Goal: Find specific page/section: Find specific page/section

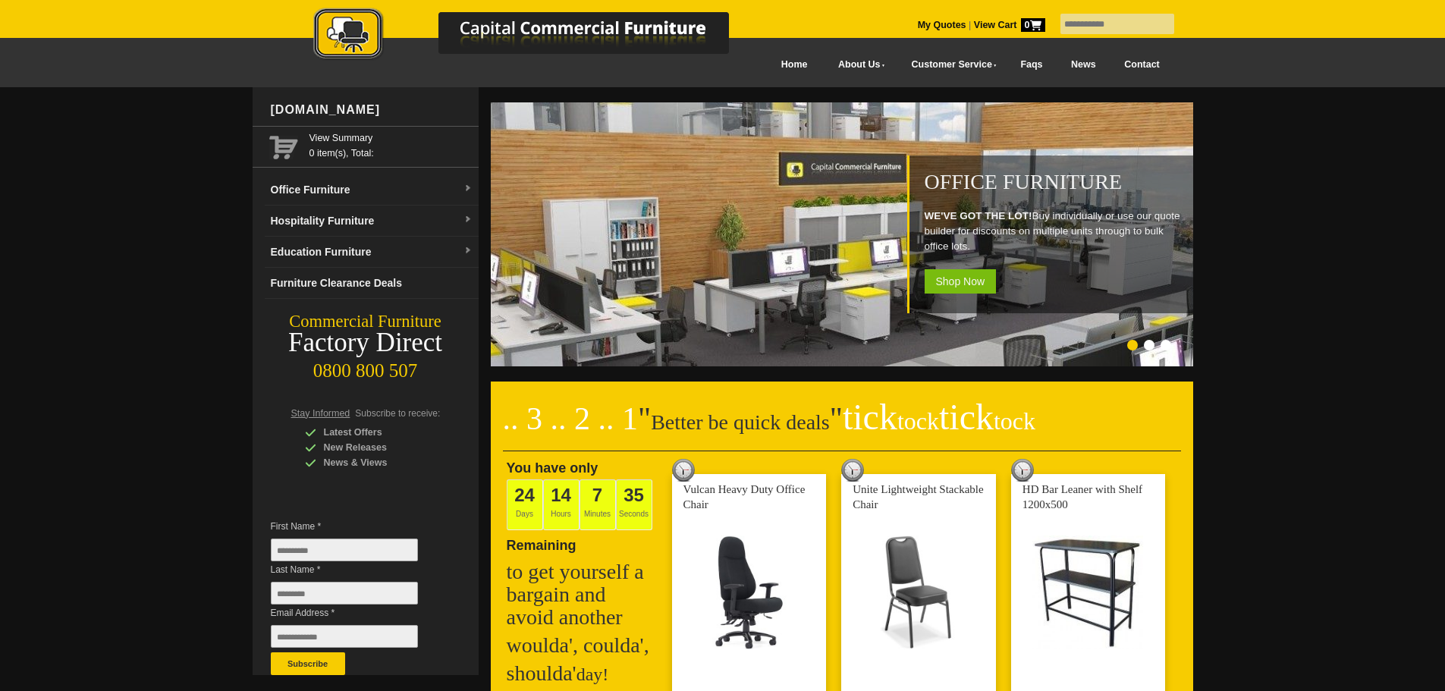
click at [1076, 24] on input "text" at bounding box center [1117, 24] width 114 height 20
click at [315, 227] on link "Hospitality Furniture" at bounding box center [372, 221] width 214 height 31
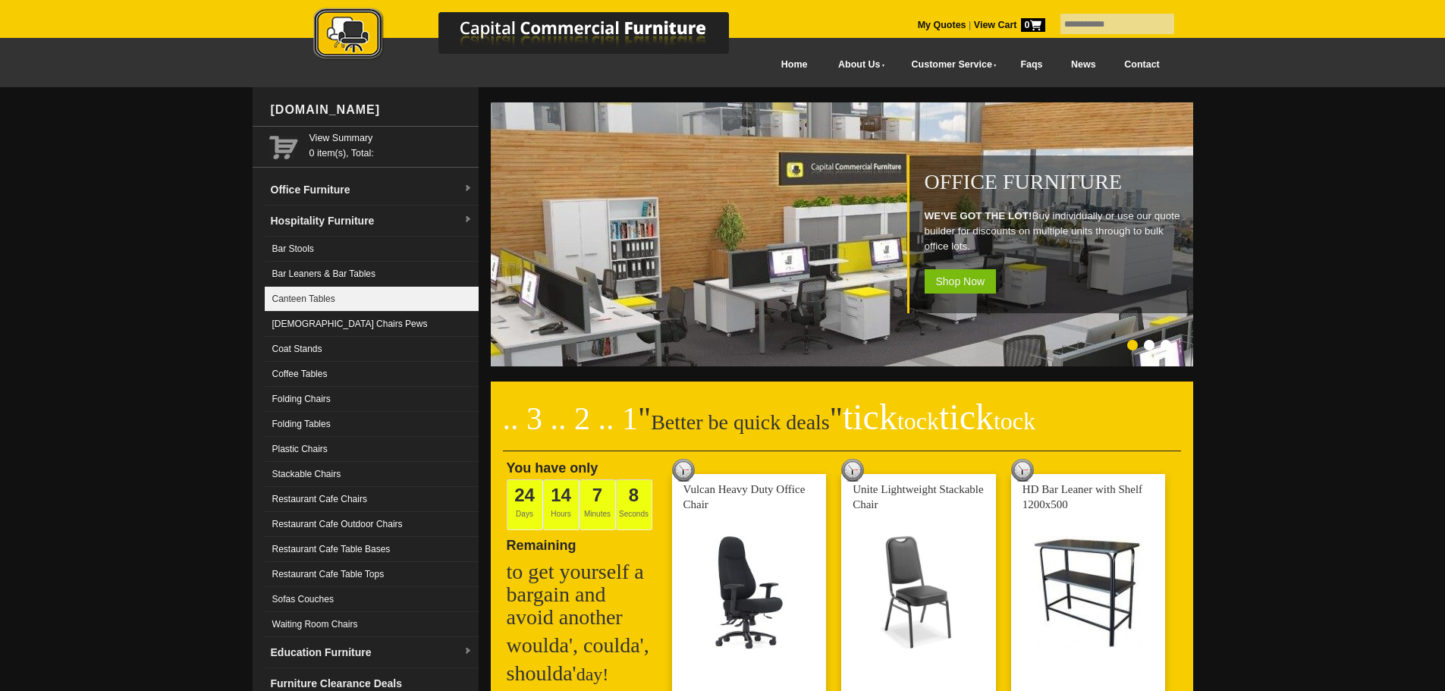
click at [312, 296] on link "Canteen Tables" at bounding box center [372, 299] width 214 height 25
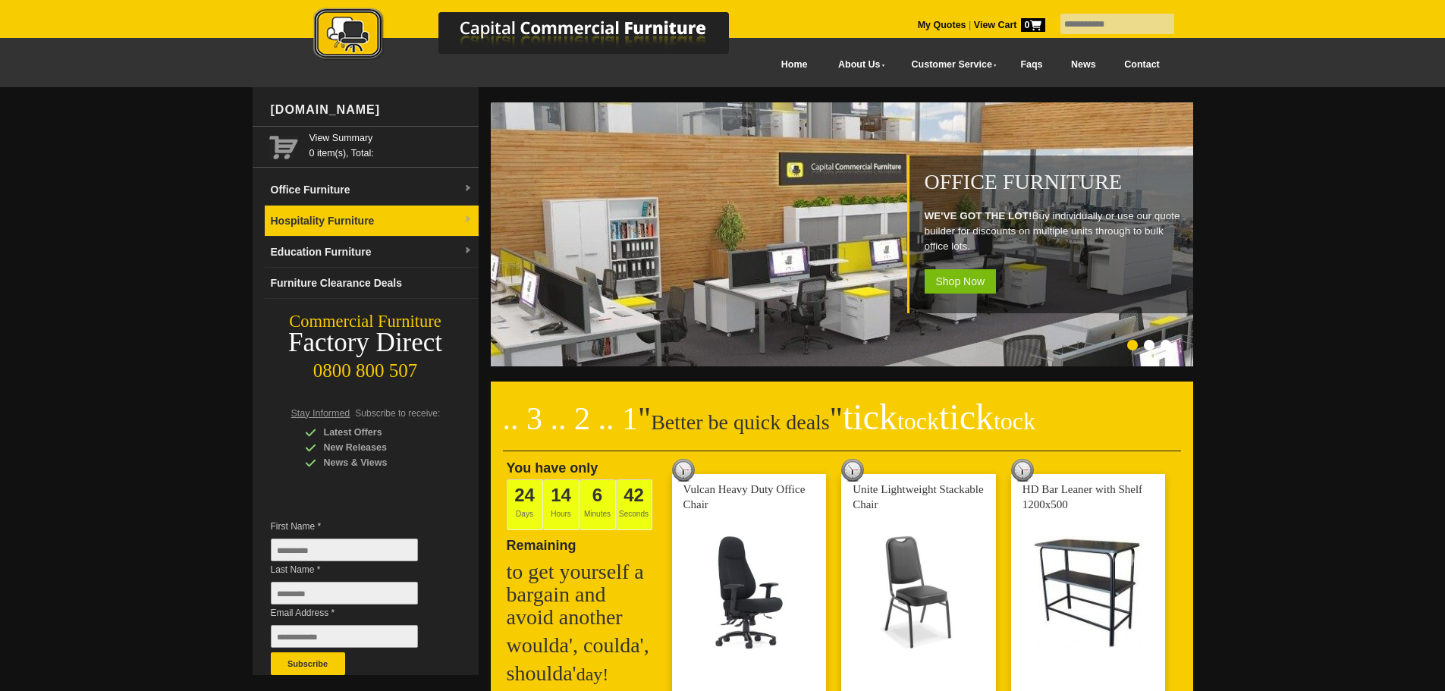
click at [318, 231] on link "Hospitality Furniture" at bounding box center [372, 221] width 214 height 31
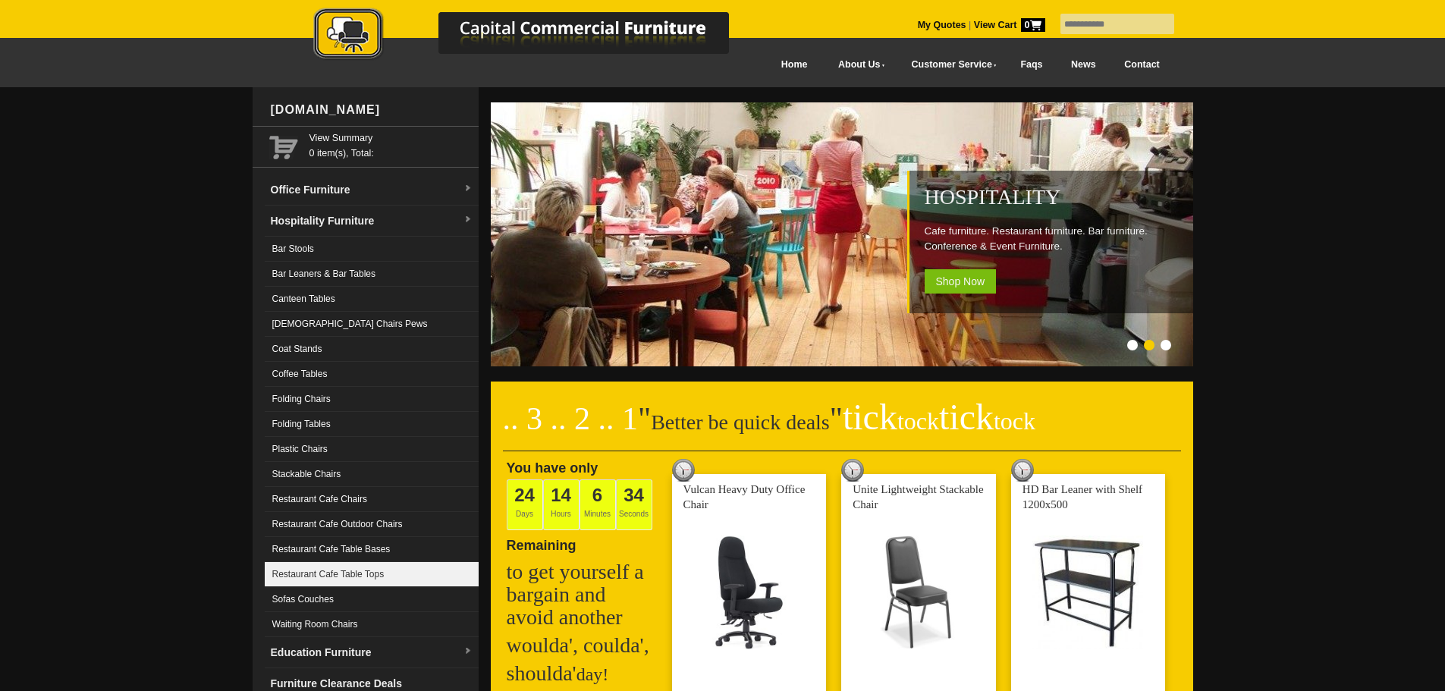
click at [303, 574] on link "Restaurant Cafe Table Tops" at bounding box center [372, 574] width 214 height 25
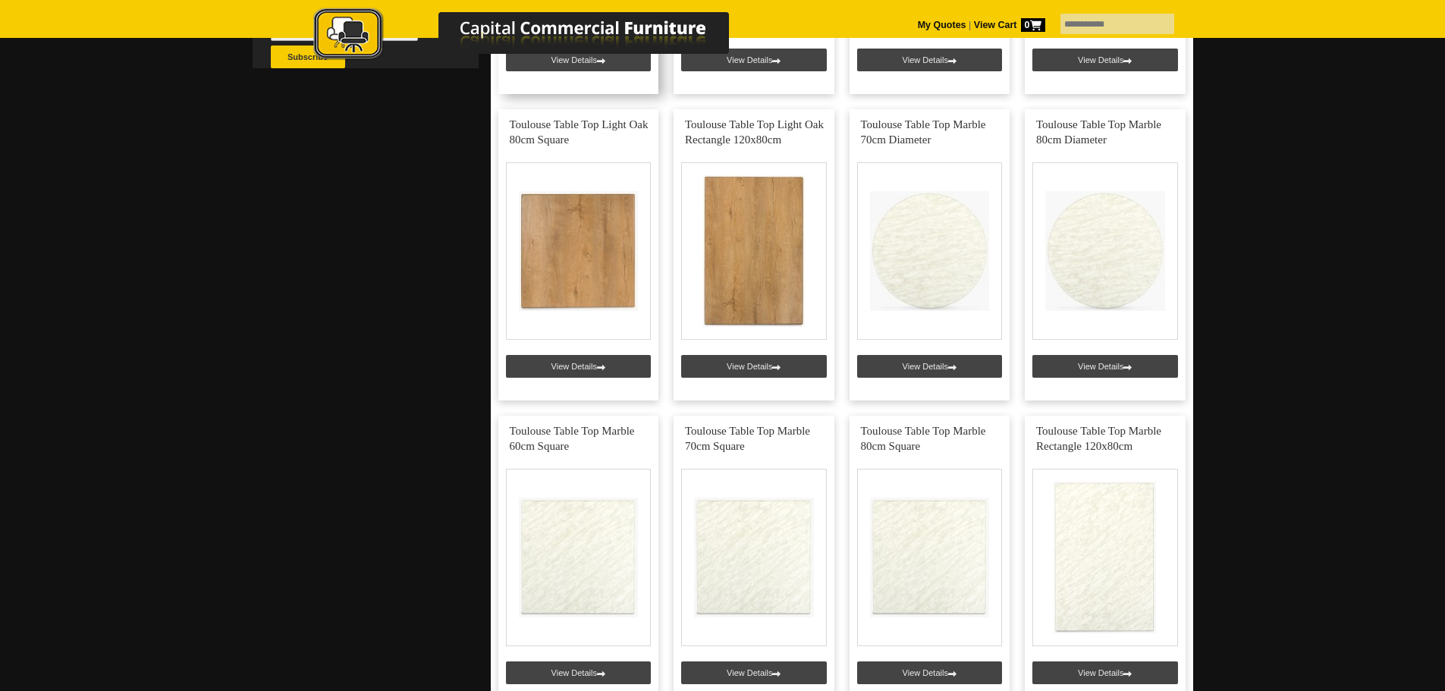
scroll to position [531, 0]
